Goal: Task Accomplishment & Management: Use online tool/utility

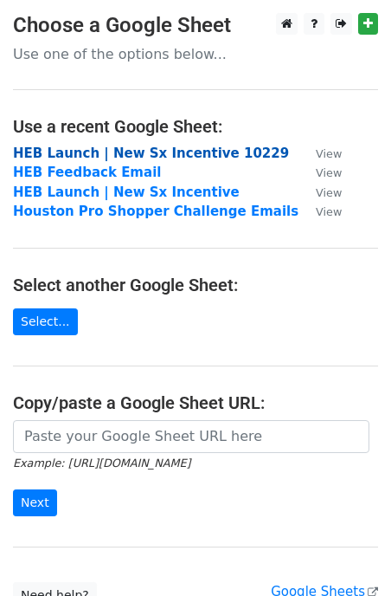
click at [148, 156] on strong "HEB Launch | New Sx Incentive 10229" at bounding box center [151, 153] width 276 height 16
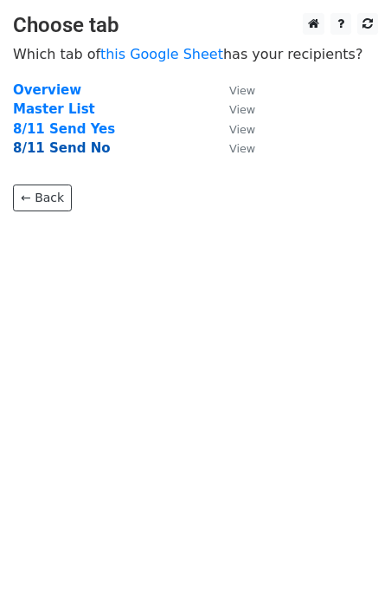
click at [58, 146] on strong "8/11 Send No" at bounding box center [62, 148] width 98 height 16
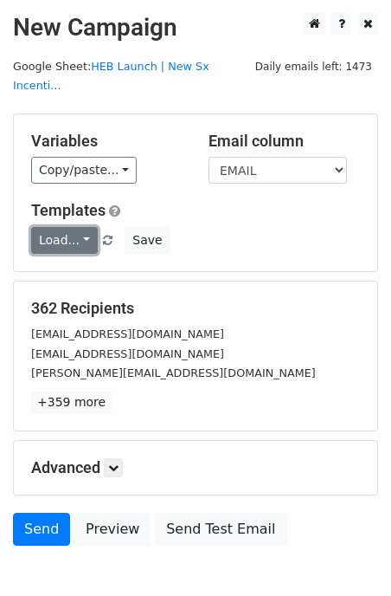
click at [74, 227] on link "Load..." at bounding box center [64, 240] width 67 height 27
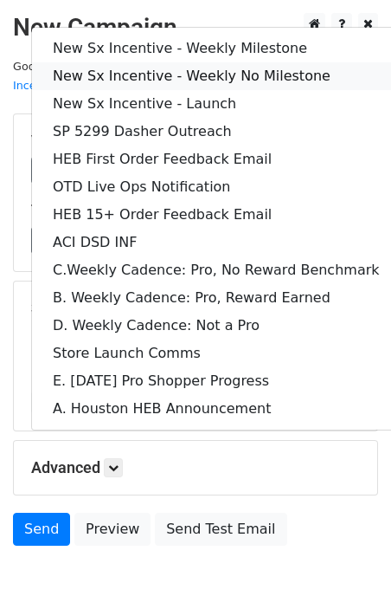
click at [223, 62] on link "New Sx Incentive - Weekly No Milestone" at bounding box center [216, 76] width 369 height 28
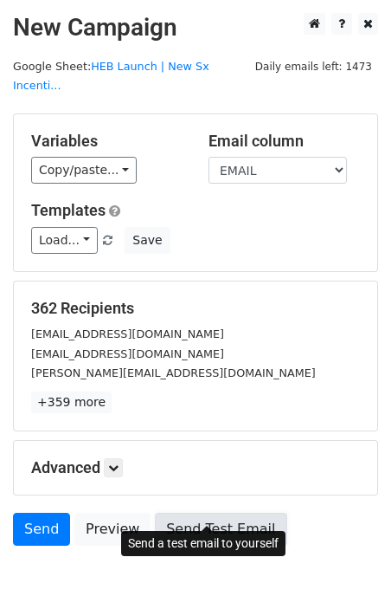
click at [216, 513] on link "Send Test Email" at bounding box center [221, 529] width 132 height 33
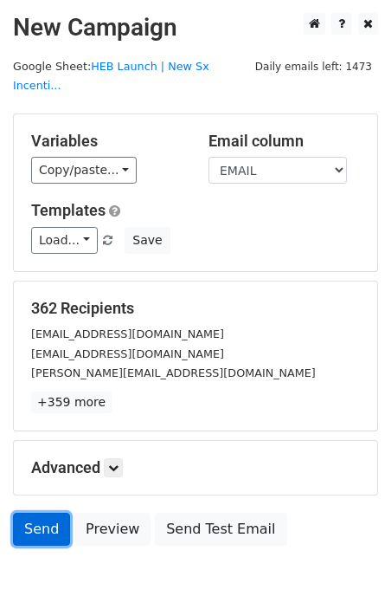
click at [48, 513] on link "Send" at bounding box center [41, 529] width 57 height 33
